Goal: Task Accomplishment & Management: Manage account settings

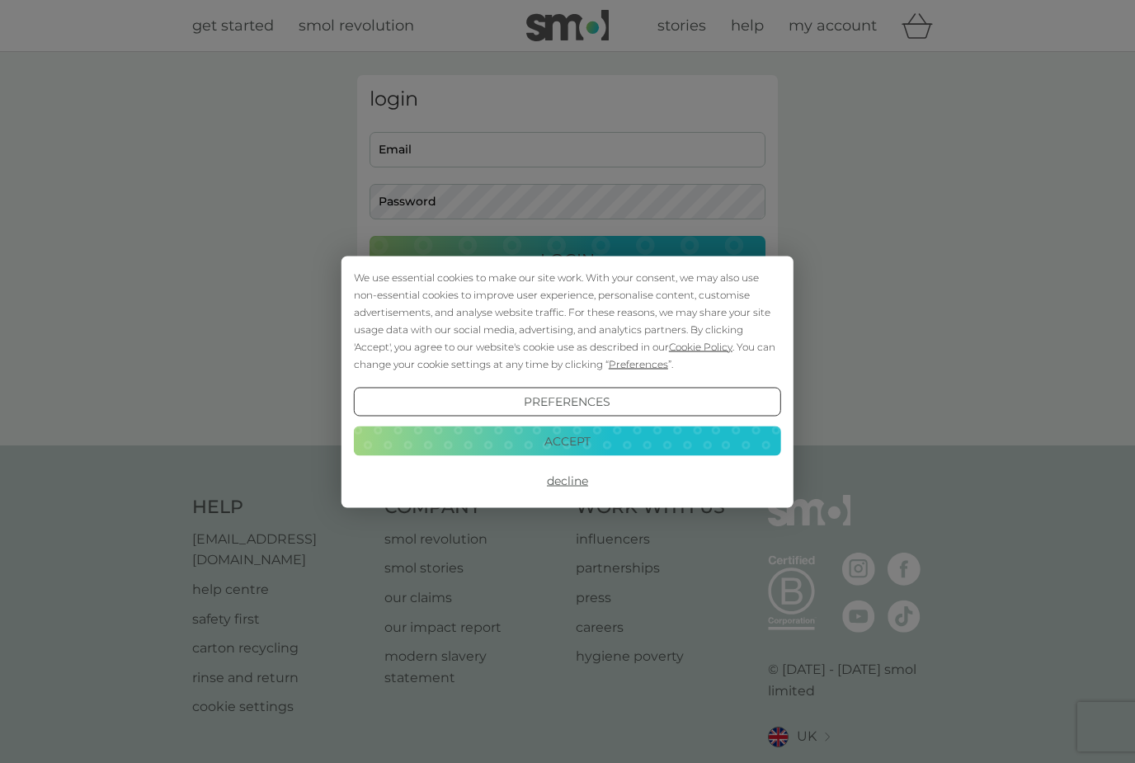
click at [582, 483] on button "Decline" at bounding box center [567, 481] width 427 height 30
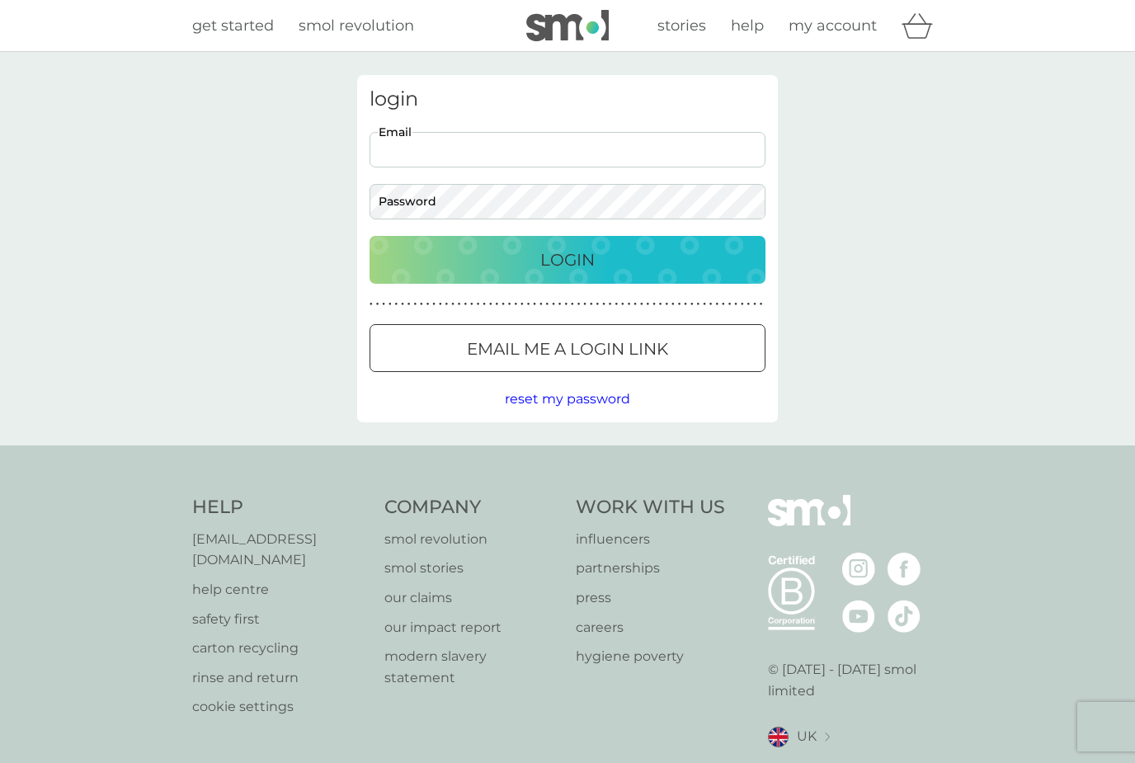
type input "[EMAIL_ADDRESS][DOMAIN_NAME]"
click at [568, 259] on button "Login" at bounding box center [568, 260] width 396 height 48
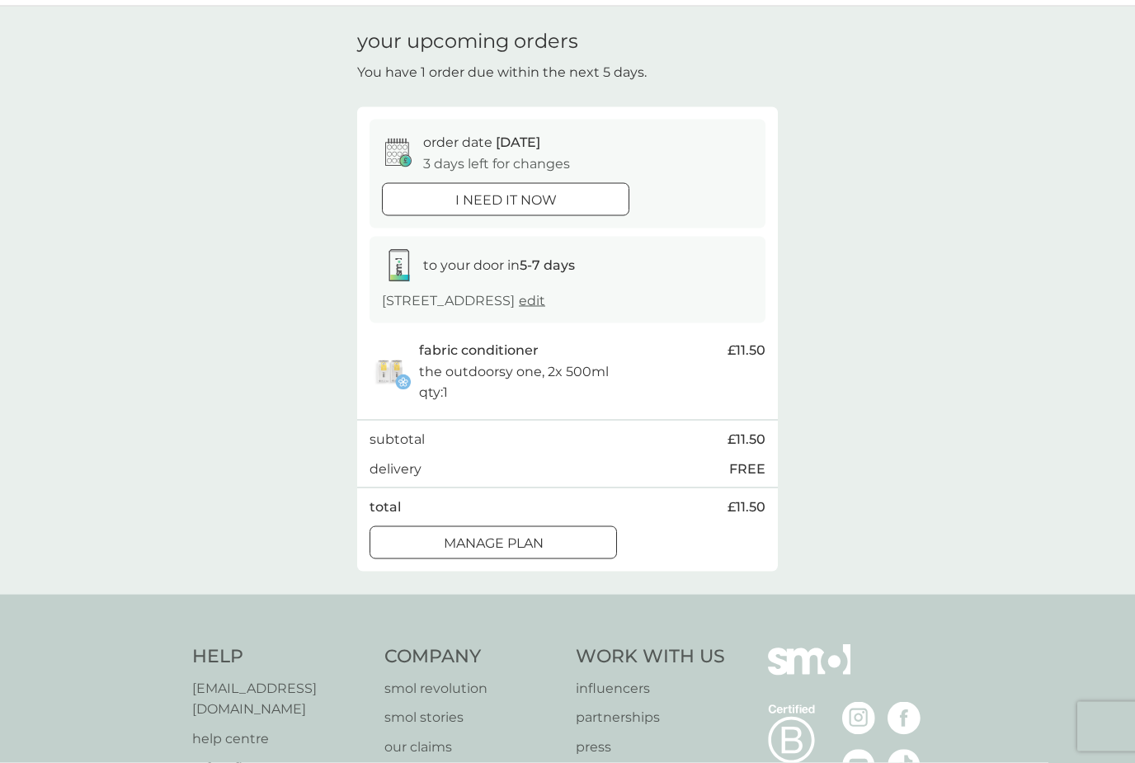
scroll to position [46, 0]
click at [525, 525] on button "Manage plan" at bounding box center [493, 541] width 247 height 33
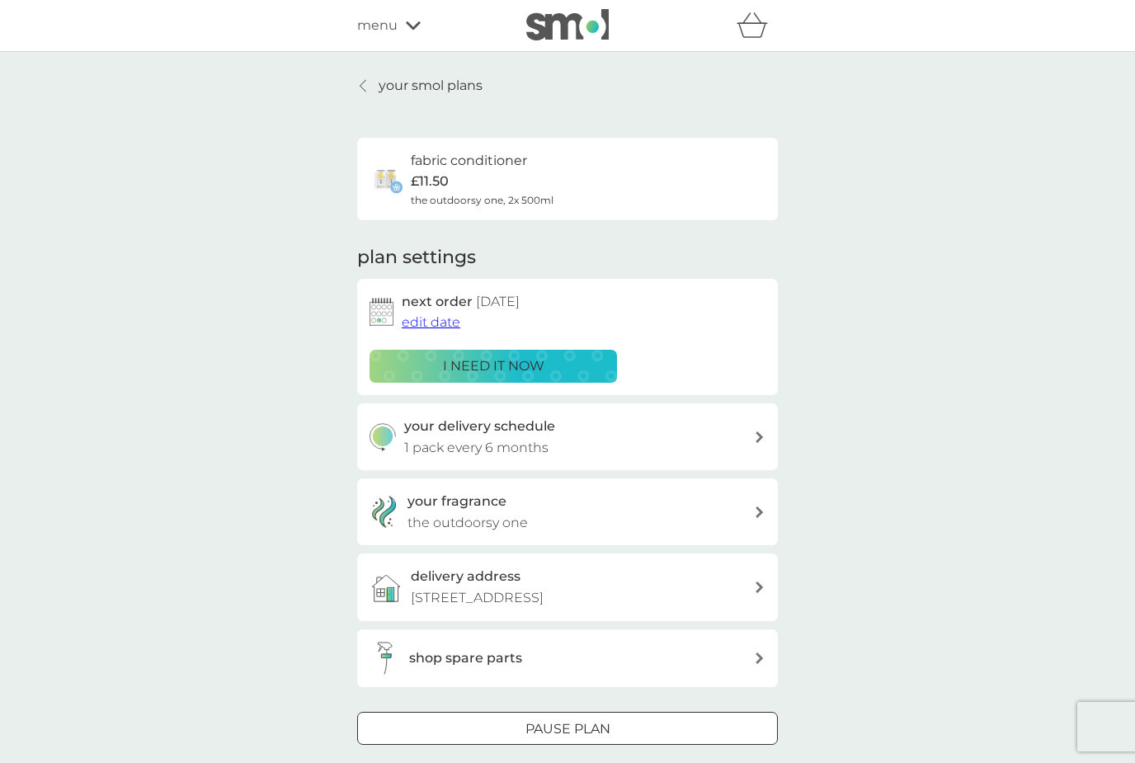
click at [441, 328] on span "edit date" at bounding box center [431, 322] width 59 height 16
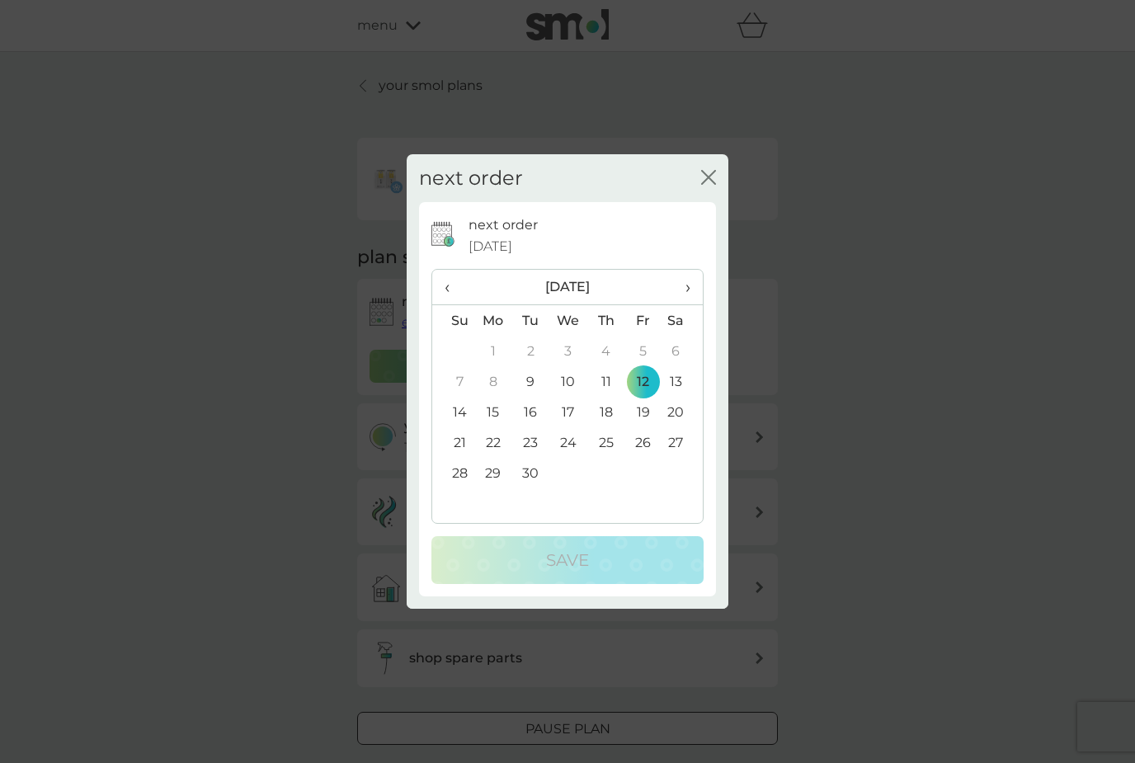
click at [695, 305] on th "›" at bounding box center [682, 287] width 41 height 35
click at [697, 305] on th "›" at bounding box center [682, 287] width 41 height 35
click at [690, 304] on span "›" at bounding box center [682, 287] width 16 height 35
click at [473, 488] on td "25" at bounding box center [453, 473] width 42 height 31
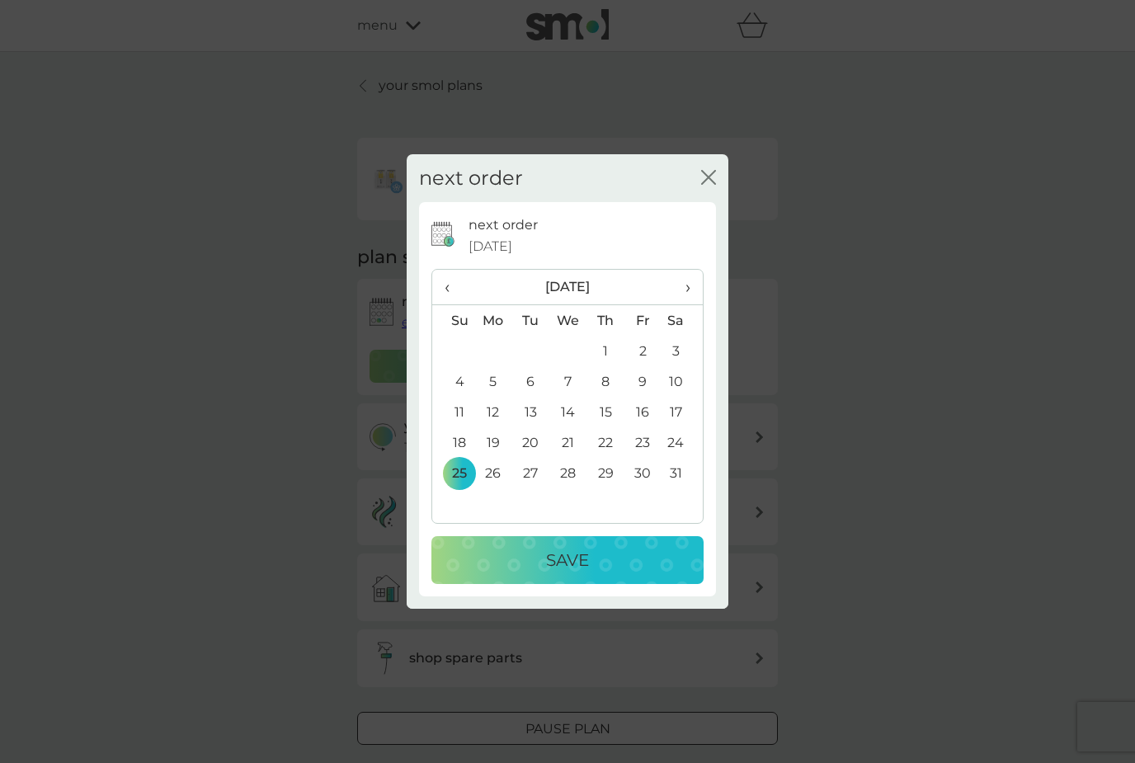
click at [497, 488] on td "26" at bounding box center [493, 473] width 38 height 31
click at [555, 573] on p "Save" at bounding box center [567, 560] width 43 height 26
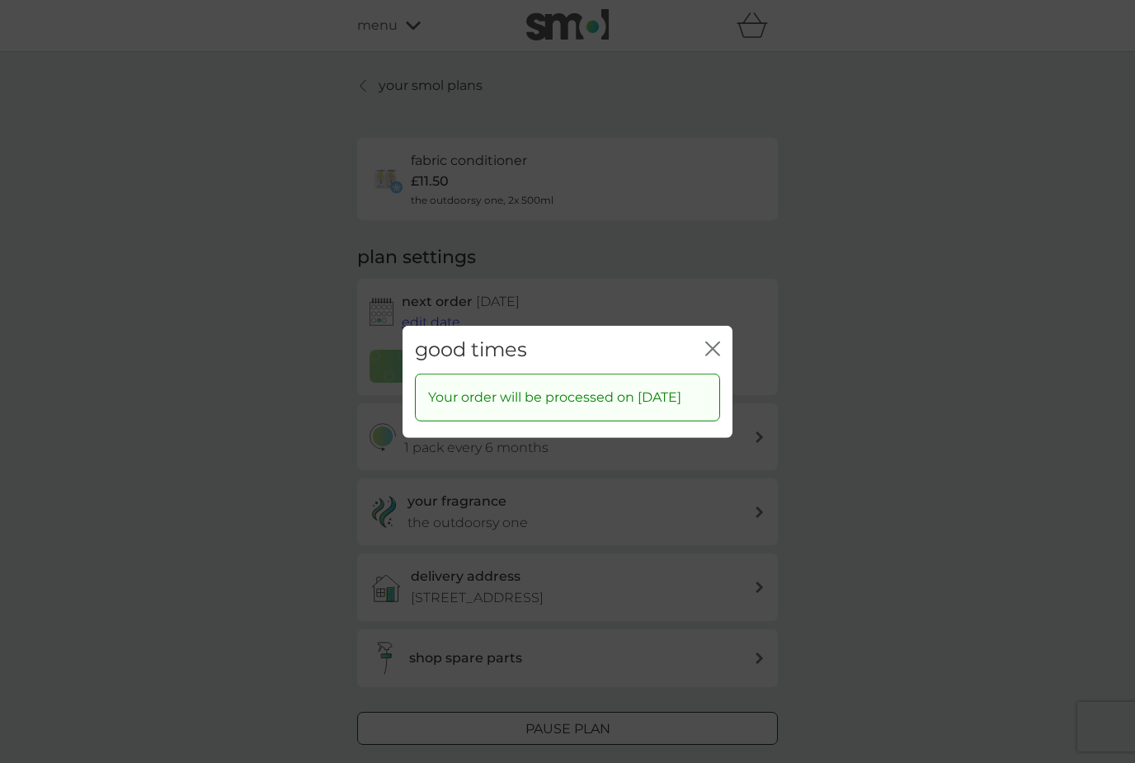
click at [710, 358] on button "close" at bounding box center [712, 349] width 15 height 17
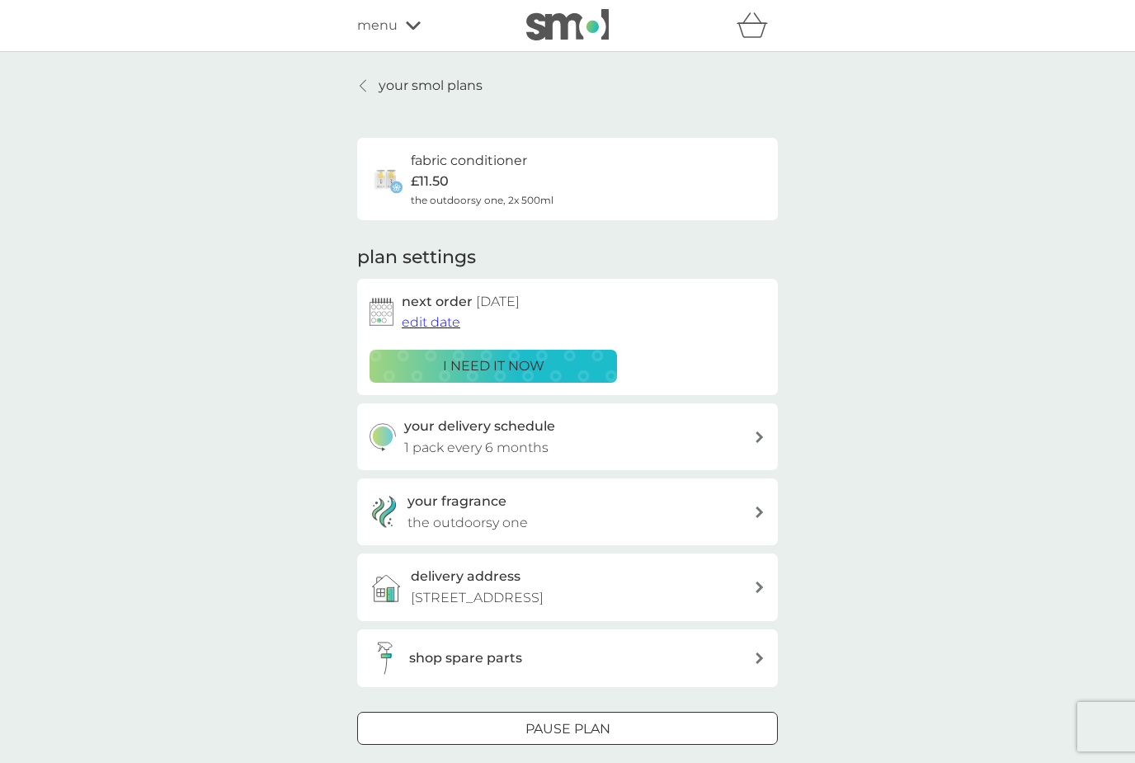
click at [365, 94] on link "your smol plans" at bounding box center [419, 85] width 125 height 21
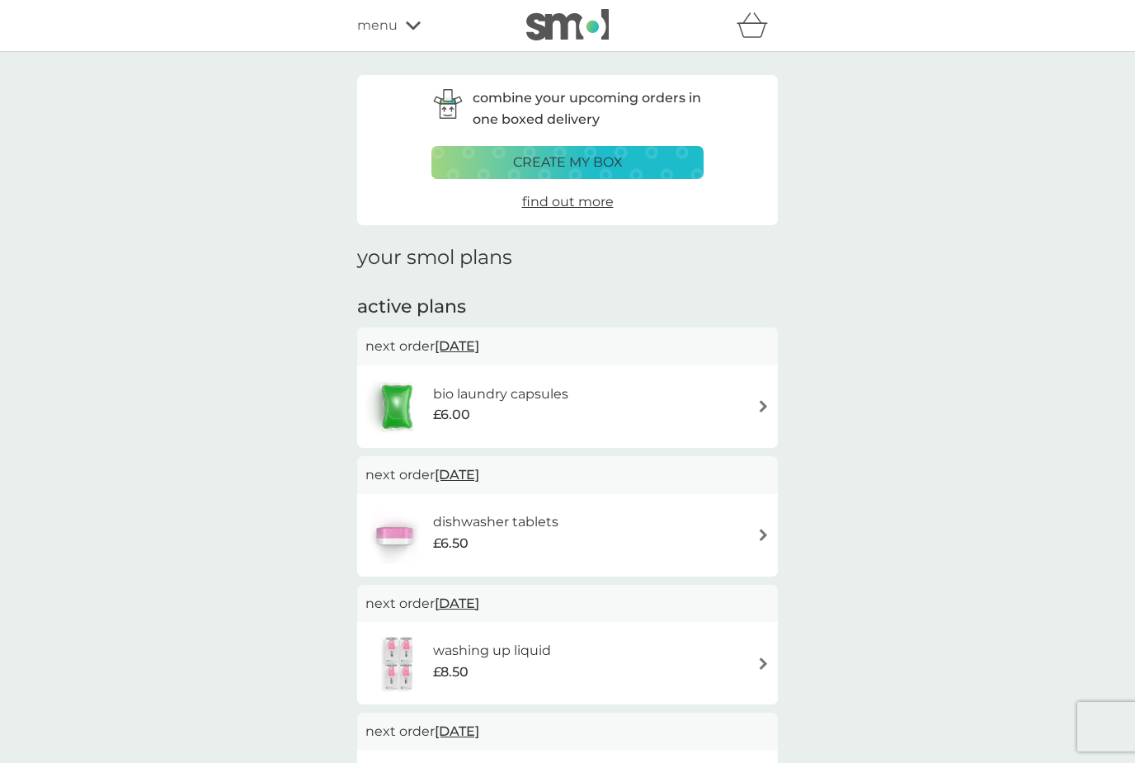
click at [752, 399] on div "bio laundry capsules £6.00" at bounding box center [567, 407] width 404 height 58
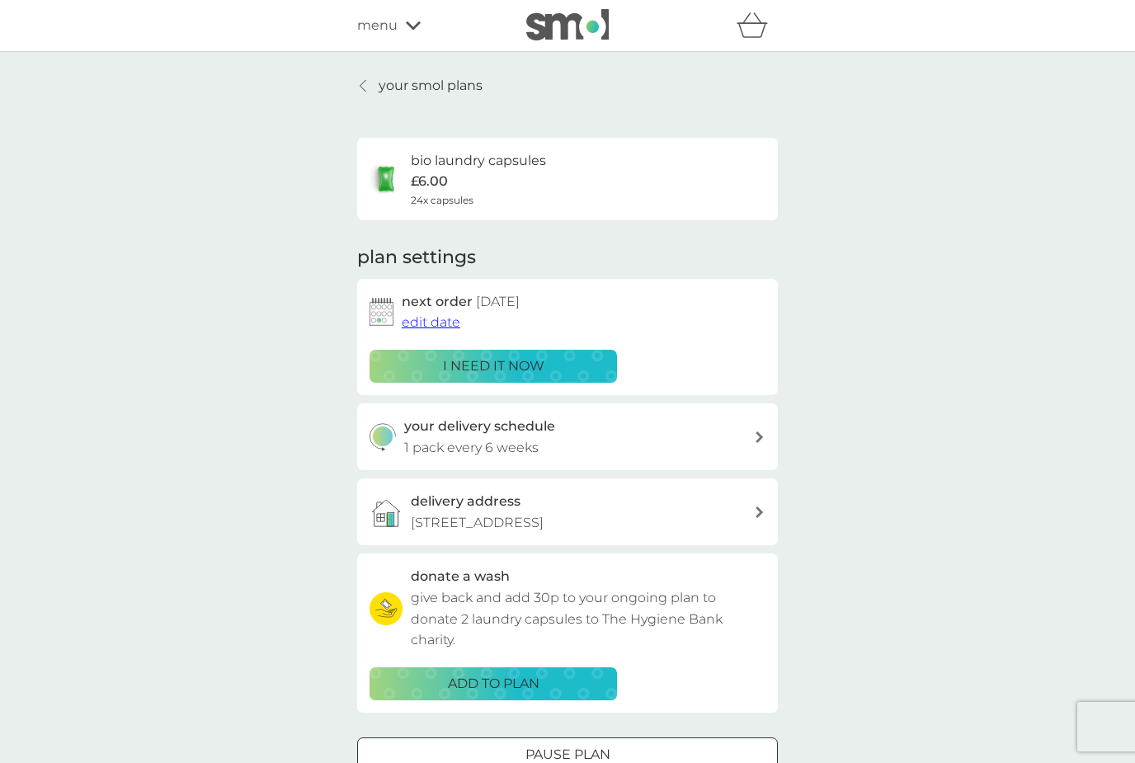
click at [754, 431] on div at bounding box center [759, 437] width 13 height 12
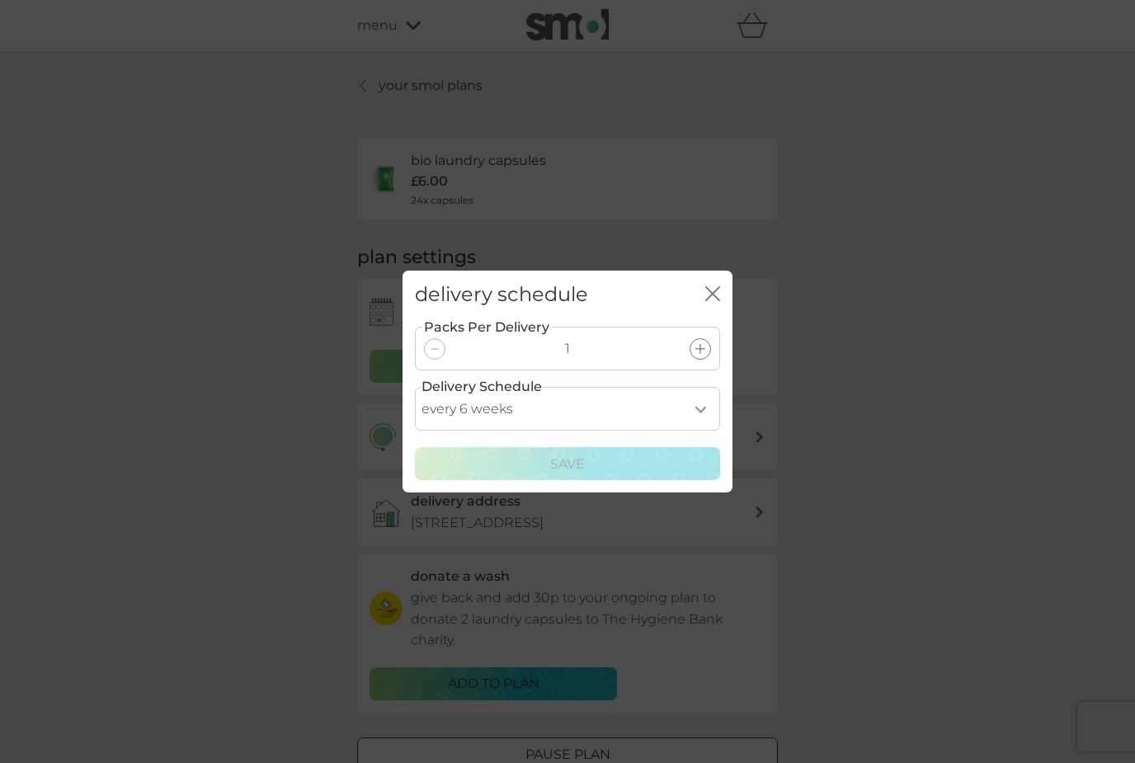
click at [702, 431] on select "every 1 week every 2 weeks every 3 weeks every 4 weeks every 5 weeks every 6 we…" at bounding box center [567, 409] width 305 height 44
select select "70"
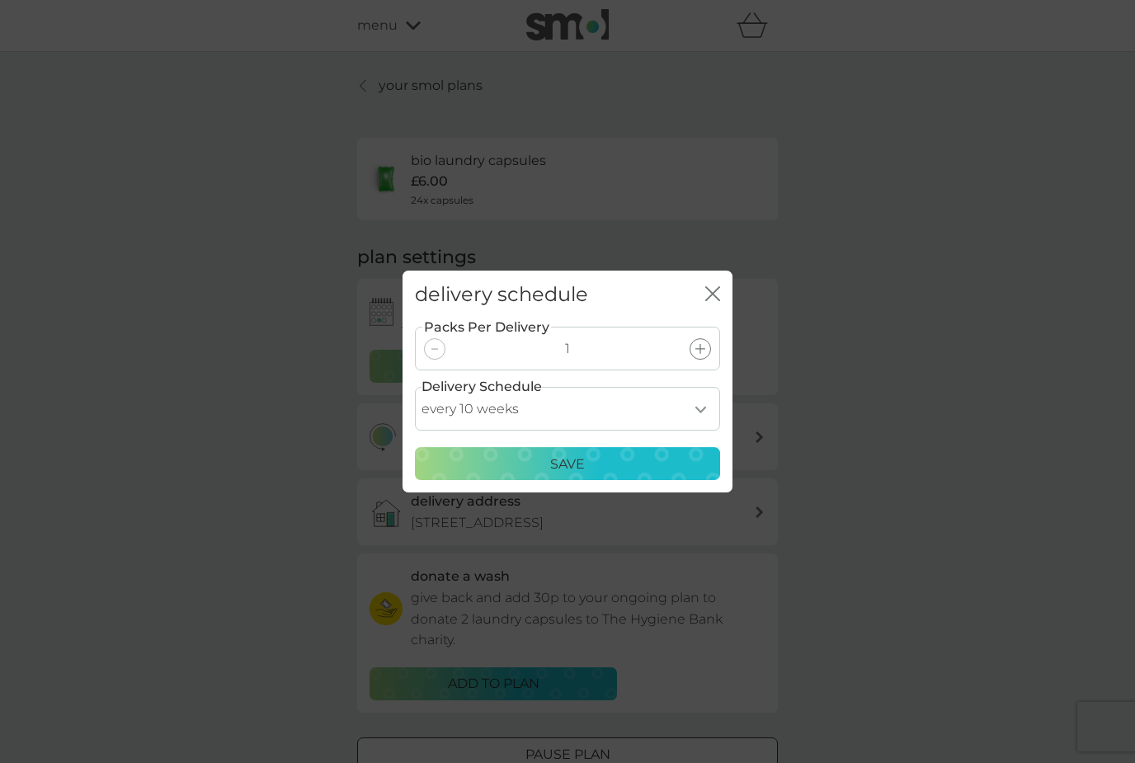
click at [577, 475] on p "Save" at bounding box center [567, 464] width 35 height 21
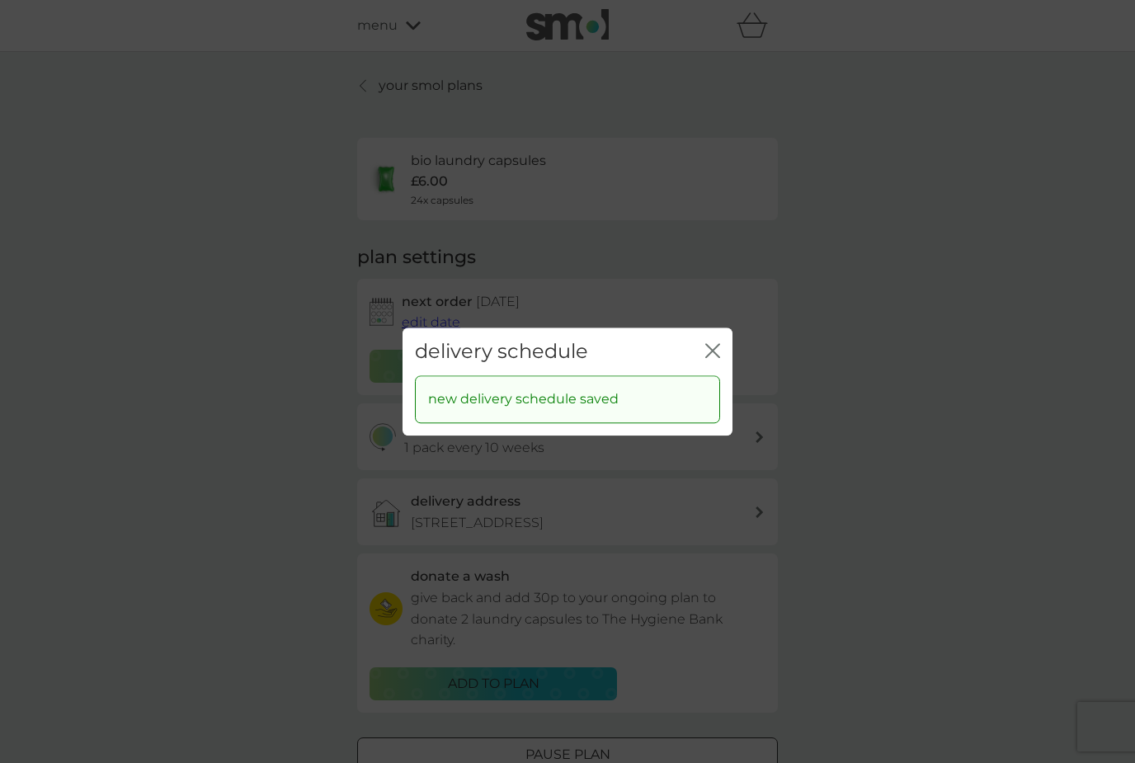
click at [719, 357] on icon "close" at bounding box center [716, 350] width 7 height 13
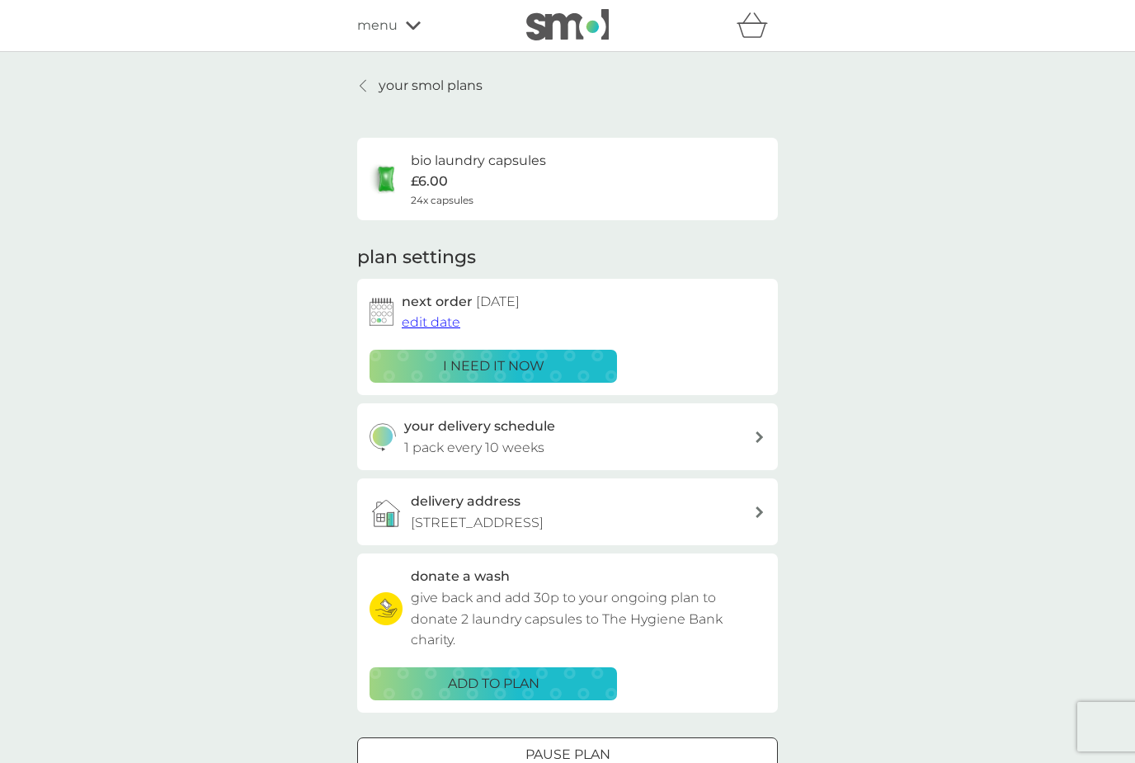
click at [441, 328] on span "edit date" at bounding box center [431, 322] width 59 height 16
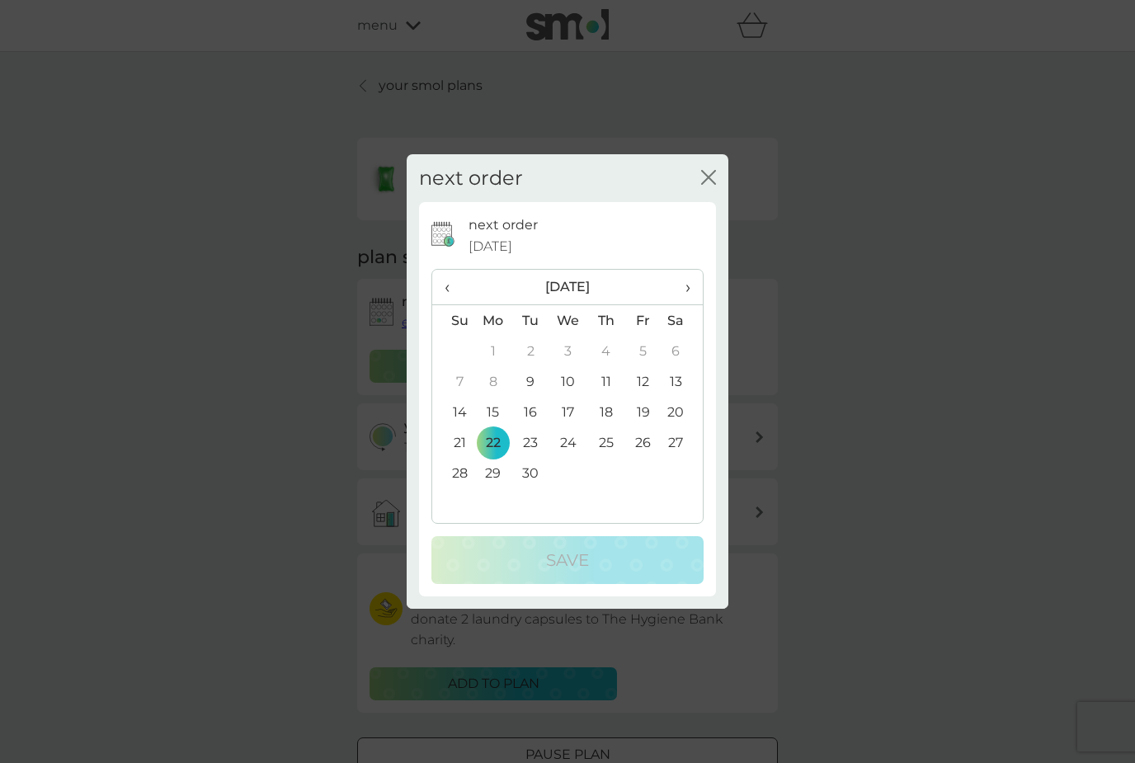
click at [687, 304] on span "›" at bounding box center [682, 287] width 16 height 35
click at [579, 458] on td "22" at bounding box center [568, 442] width 38 height 31
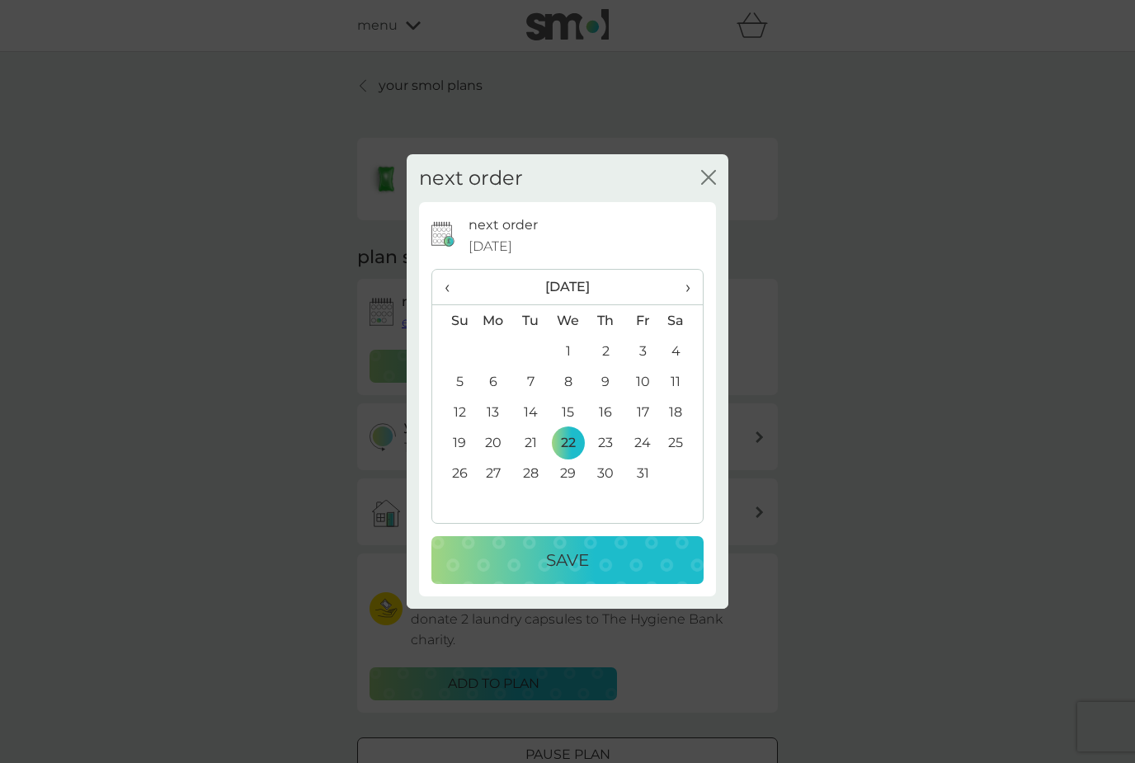
click at [596, 573] on div "Save" at bounding box center [567, 560] width 239 height 26
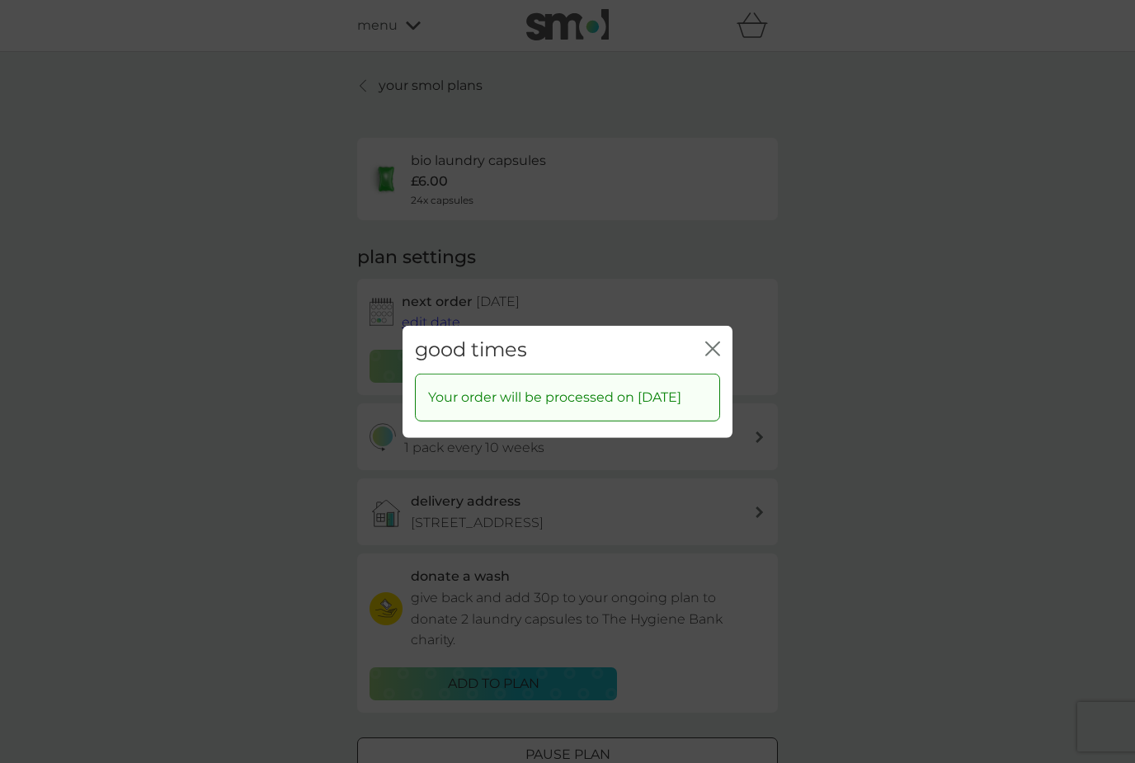
click at [713, 356] on icon "close" at bounding box center [712, 348] width 15 height 15
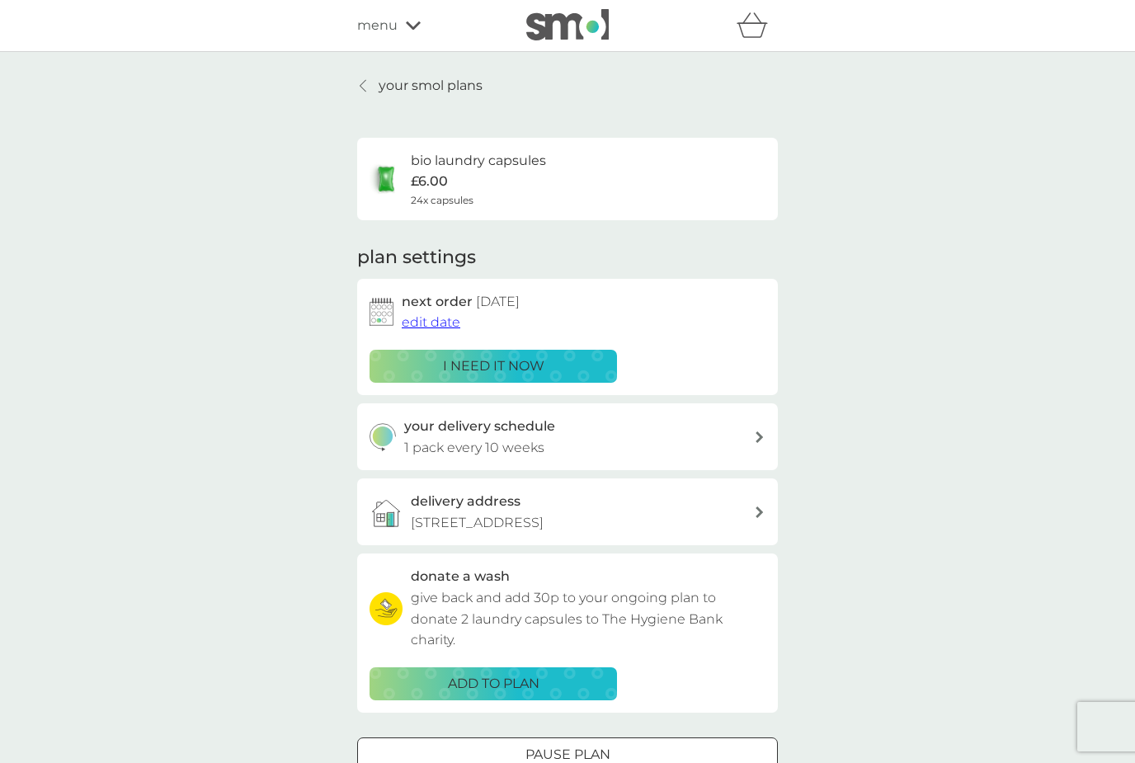
click at [371, 82] on link "your smol plans" at bounding box center [419, 85] width 125 height 21
